Goal: Obtain resource: Download file/media

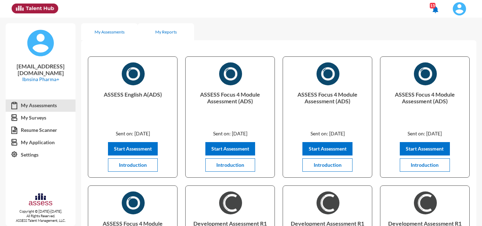
click at [165, 36] on div "My Reports" at bounding box center [166, 31] width 56 height 17
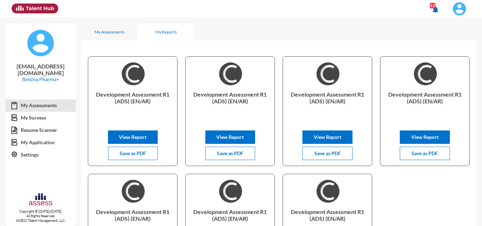
click at [458, 6] on img at bounding box center [459, 9] width 14 height 14
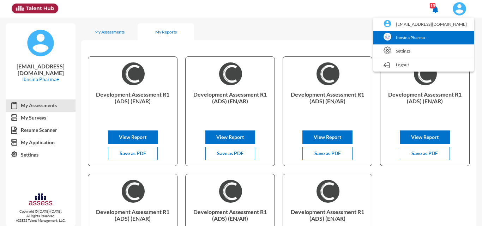
click at [431, 34] on link "Ibnsina Pharma+" at bounding box center [423, 37] width 93 height 13
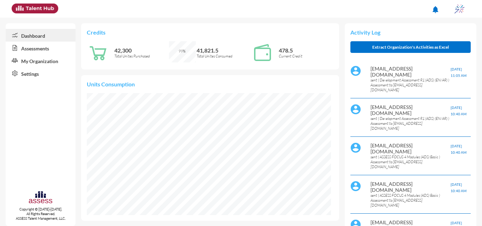
scroll to position [55, 116]
click at [25, 50] on link "Assessments" at bounding box center [41, 48] width 70 height 13
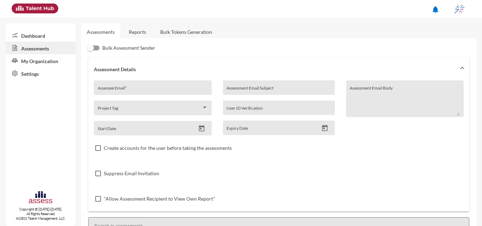
click at [137, 28] on link "Reports" at bounding box center [137, 31] width 29 height 17
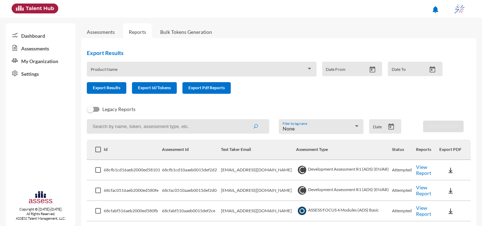
click at [387, 123] on icon "Open calendar" at bounding box center [390, 126] width 7 height 7
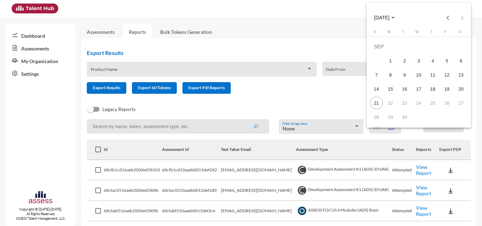
click at [325, 105] on div at bounding box center [241, 113] width 482 height 226
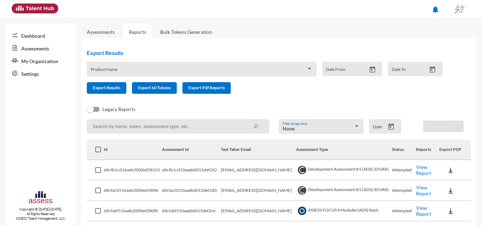
click at [18, 45] on icon at bounding box center [14, 47] width 16 height 7
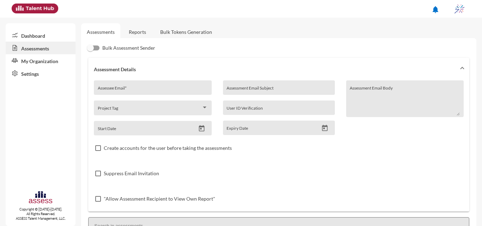
click at [156, 28] on link "Bulk Tokens Generation" at bounding box center [185, 31] width 63 height 17
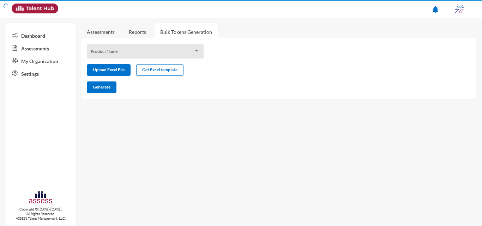
click at [147, 29] on link "Reports" at bounding box center [137, 31] width 29 height 17
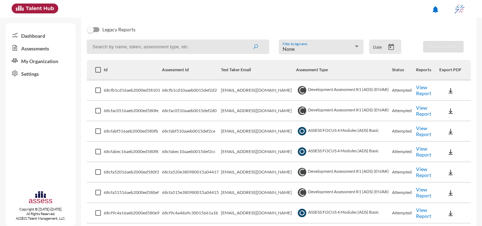
scroll to position [86, 0]
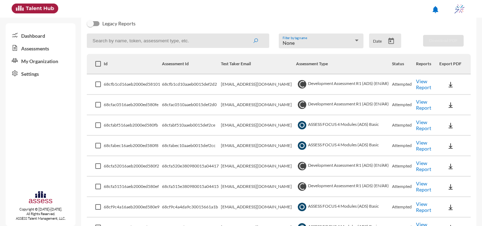
click at [388, 40] on icon "Open calendar" at bounding box center [390, 40] width 7 height 7
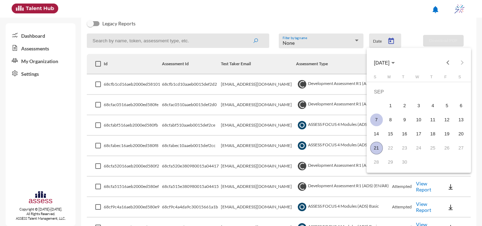
click at [378, 118] on div "7" at bounding box center [376, 120] width 13 height 13
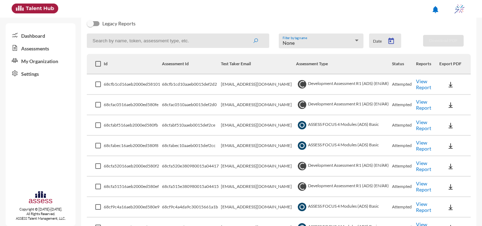
type input "9/7/2025"
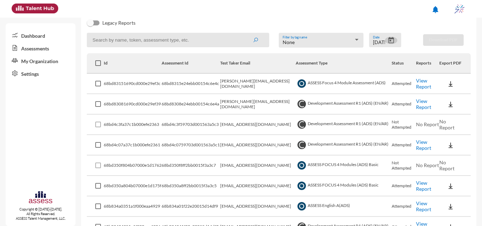
scroll to position [75, 0]
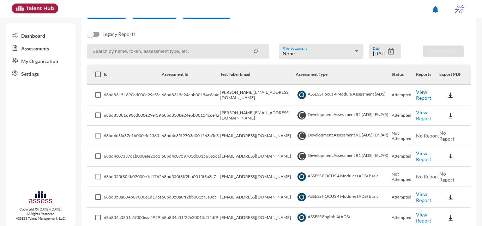
click at [218, 54] on input at bounding box center [178, 51] width 182 height 14
type input "intern"
click at [244, 45] on button "submit" at bounding box center [255, 51] width 23 height 13
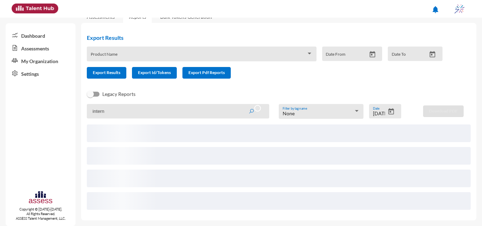
scroll to position [47, 0]
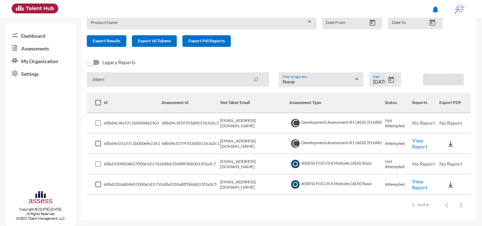
click at [418, 141] on link "View Report" at bounding box center [419, 144] width 15 height 12
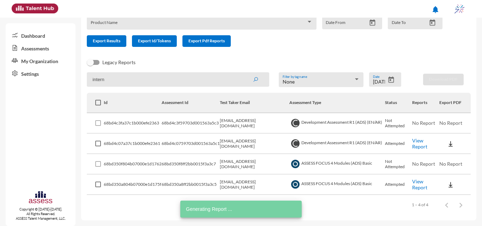
click at [419, 184] on link "View Report" at bounding box center [419, 184] width 15 height 12
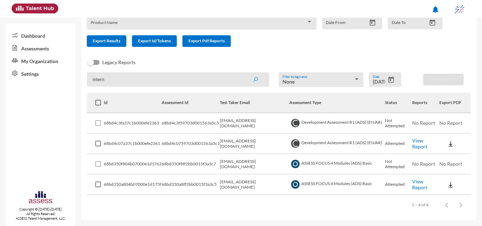
click at [388, 77] on icon "Open calendar" at bounding box center [391, 80] width 6 height 6
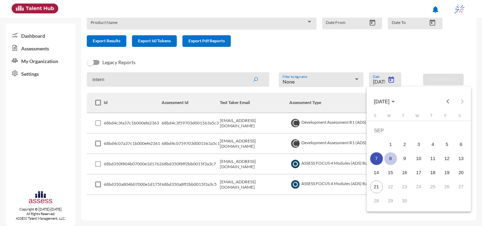
click at [390, 157] on div "8" at bounding box center [390, 158] width 13 height 13
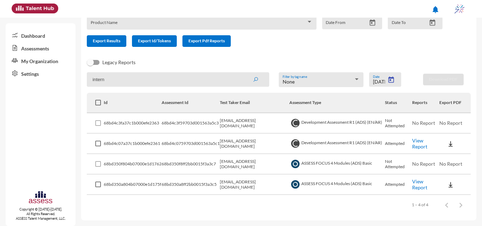
type input "9/8/2025"
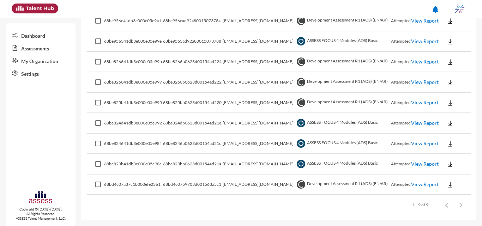
scroll to position [114, 0]
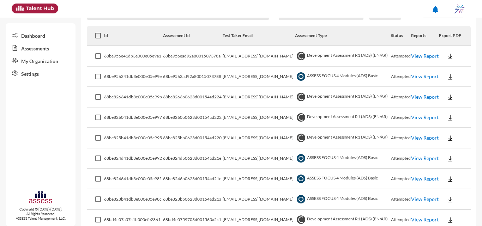
click at [412, 55] on link "View Report" at bounding box center [425, 56] width 28 height 6
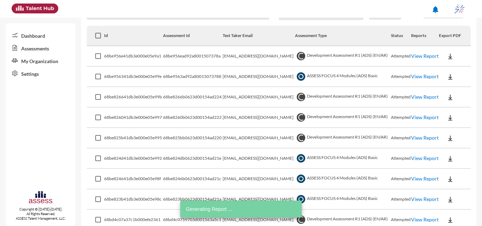
click at [417, 78] on link "View Report" at bounding box center [425, 76] width 28 height 6
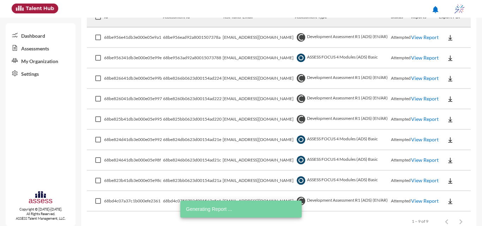
scroll to position [149, 0]
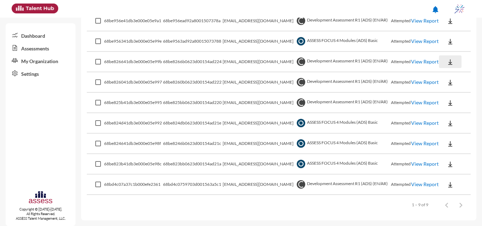
click at [448, 62] on img at bounding box center [449, 62] width 7 height 7
click at [452, 75] on button "OCM / EN" at bounding box center [459, 74] width 46 height 13
click at [446, 62] on img at bounding box center [449, 62] width 7 height 7
drag, startPoint x: 459, startPoint y: 102, endPoint x: 467, endPoint y: 101, distance: 7.4
click at [467, 101] on button "Personality / EN" at bounding box center [459, 101] width 46 height 13
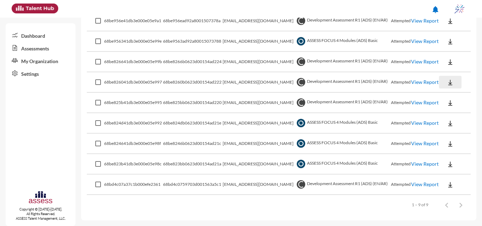
click at [450, 80] on img at bounding box center [449, 82] width 7 height 7
click at [461, 96] on button "OCM / EN" at bounding box center [459, 95] width 46 height 13
click at [447, 82] on img at bounding box center [449, 82] width 7 height 7
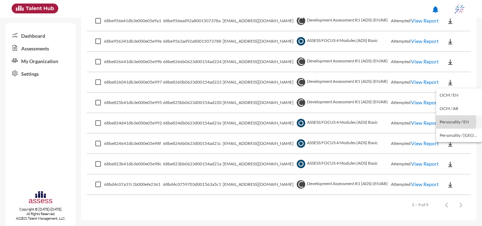
click at [449, 122] on button "Personality / EN" at bounding box center [459, 121] width 46 height 13
click at [448, 100] on img at bounding box center [449, 102] width 7 height 7
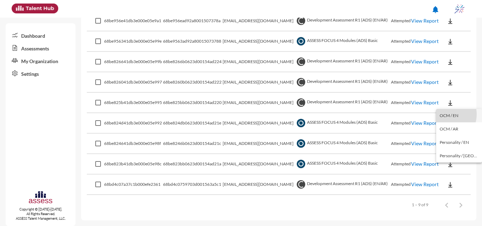
click at [445, 114] on button "OCM / EN" at bounding box center [459, 115] width 46 height 13
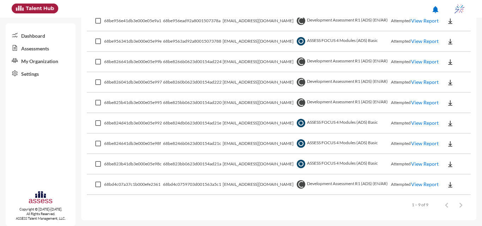
click at [445, 107] on button at bounding box center [450, 102] width 23 height 13
click at [452, 145] on button "Personality / EN" at bounding box center [459, 142] width 46 height 13
click at [449, 124] on img at bounding box center [449, 123] width 7 height 7
click at [442, 133] on button "EN" at bounding box center [455, 135] width 39 height 13
click at [450, 142] on img at bounding box center [449, 143] width 7 height 7
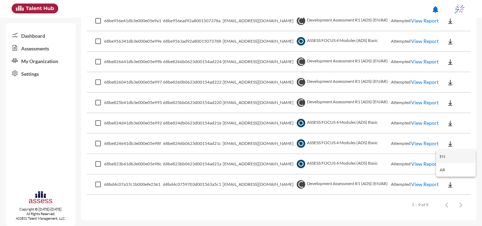
click at [439, 154] on button "EN" at bounding box center [455, 156] width 39 height 13
click at [448, 166] on img at bounding box center [449, 164] width 7 height 7
click at [449, 175] on button "EN" at bounding box center [455, 176] width 39 height 13
click at [446, 184] on img at bounding box center [449, 184] width 7 height 7
click at [447, 129] on button "OCM / EN" at bounding box center [459, 130] width 46 height 13
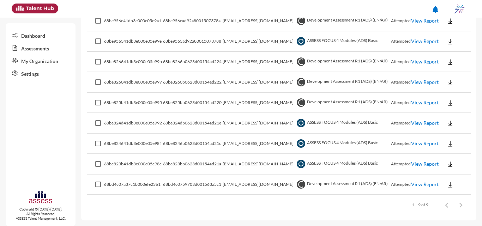
click at [446, 183] on img at bounding box center [449, 184] width 7 height 7
click at [454, 159] on button "Personality / EN" at bounding box center [459, 157] width 46 height 13
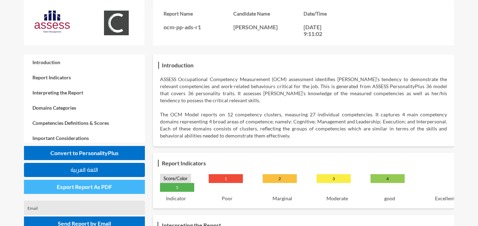
click at [105, 189] on span "Export Report As PDF" at bounding box center [84, 186] width 55 height 7
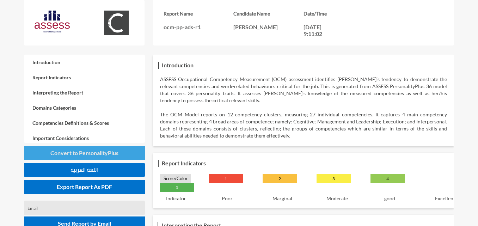
click at [116, 152] on span "Convert to PersonalityPlus" at bounding box center [84, 153] width 68 height 7
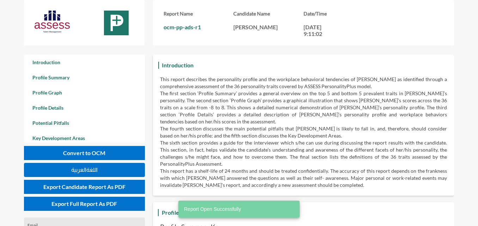
scroll to position [226, 478]
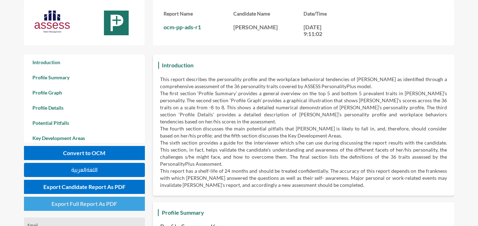
click at [97, 201] on span "Export Full Report As PDF" at bounding box center [84, 203] width 66 height 7
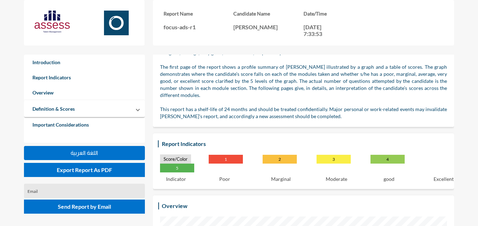
scroll to position [176, 0]
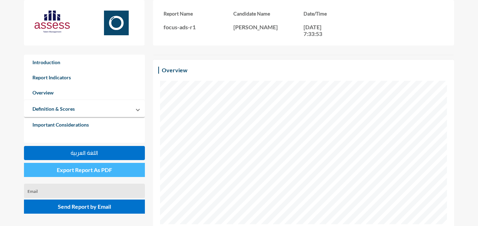
click at [76, 175] on button "Export Report As PDF" at bounding box center [84, 170] width 121 height 14
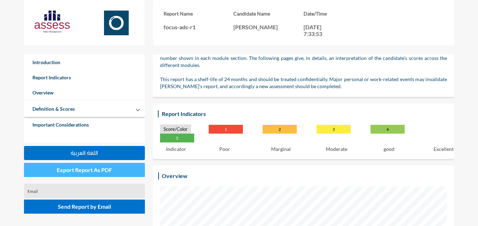
scroll to position [0, 0]
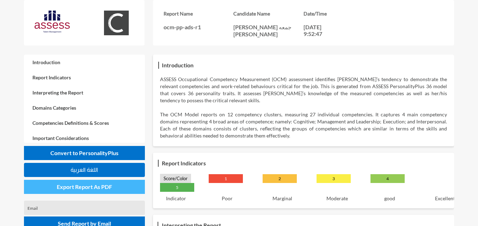
click at [113, 186] on button "Export Report As PDF" at bounding box center [84, 187] width 121 height 14
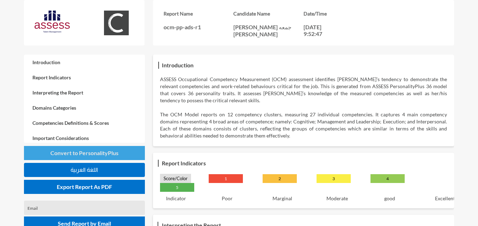
click at [111, 150] on span "Convert to PersonalityPlus" at bounding box center [84, 153] width 68 height 7
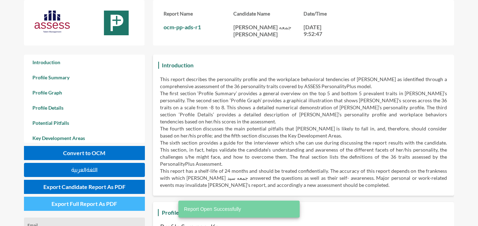
scroll to position [226, 478]
click at [94, 202] on span "Export Full Report As PDF" at bounding box center [84, 203] width 66 height 7
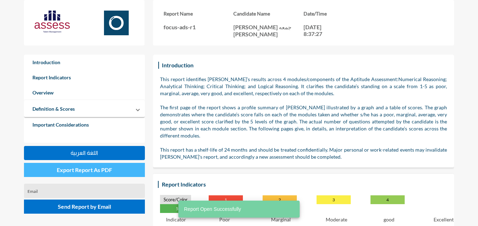
click at [98, 167] on span "Export Report As PDF" at bounding box center [84, 169] width 55 height 7
